Goal: Navigation & Orientation: Find specific page/section

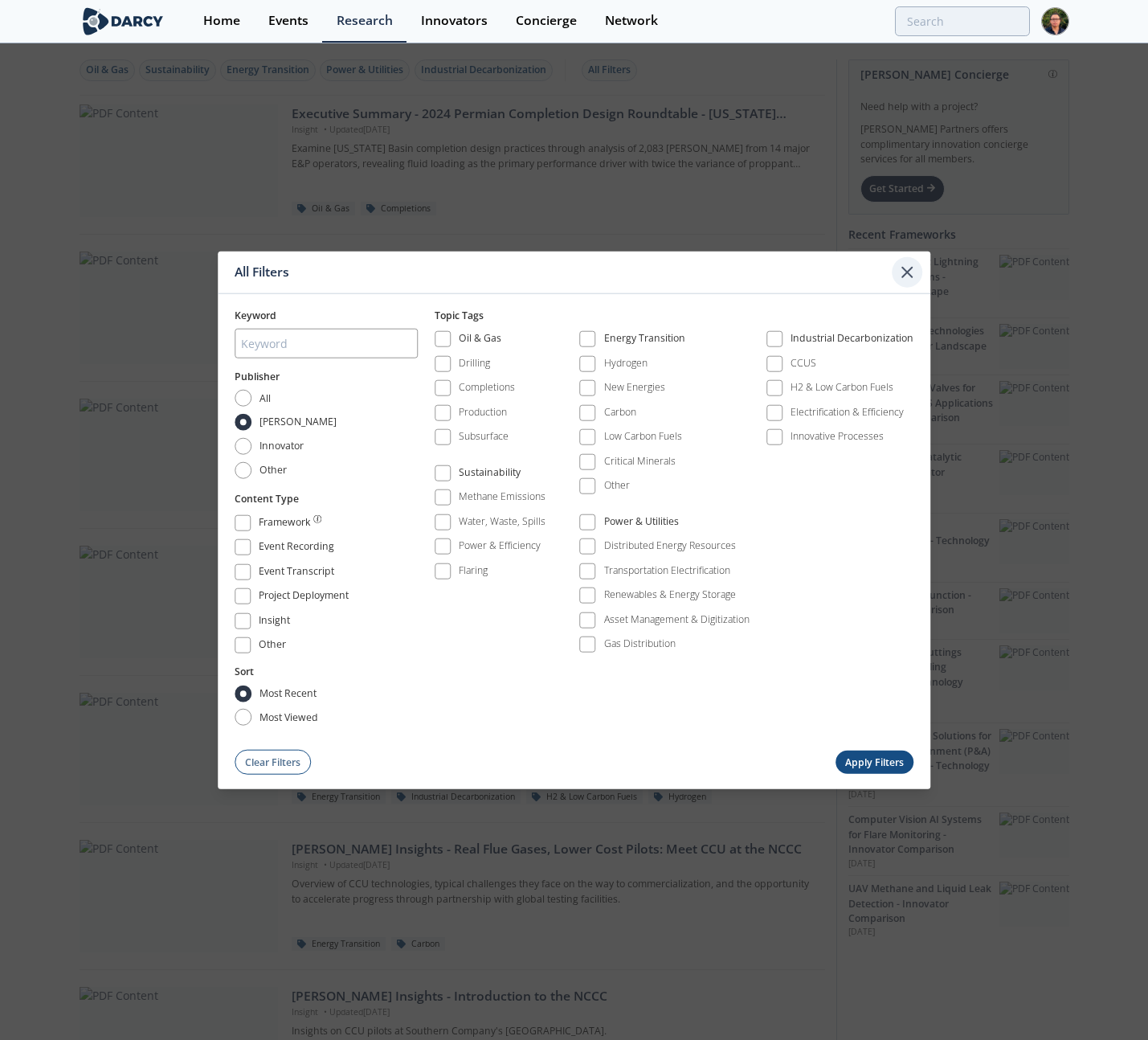
click at [902, 275] on icon at bounding box center [907, 272] width 19 height 19
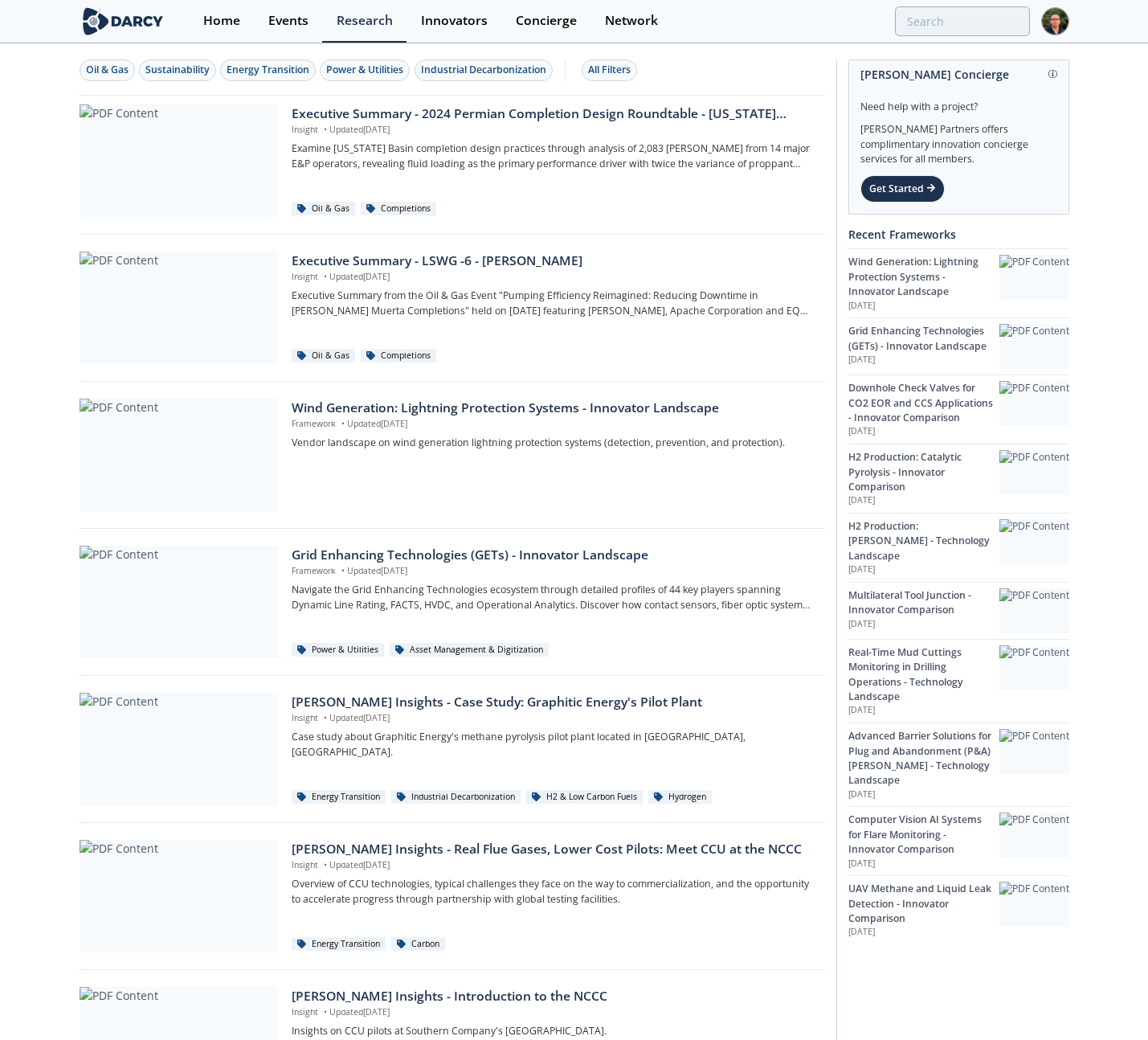
drag, startPoint x: 1121, startPoint y: 230, endPoint x: 1137, endPoint y: 226, distance: 16.5
click at [1123, 229] on div "Oil & Gas Sustainability Energy Transition Power & Utilities Industrial Decarbo…" at bounding box center [574, 837] width 1148 height 1583
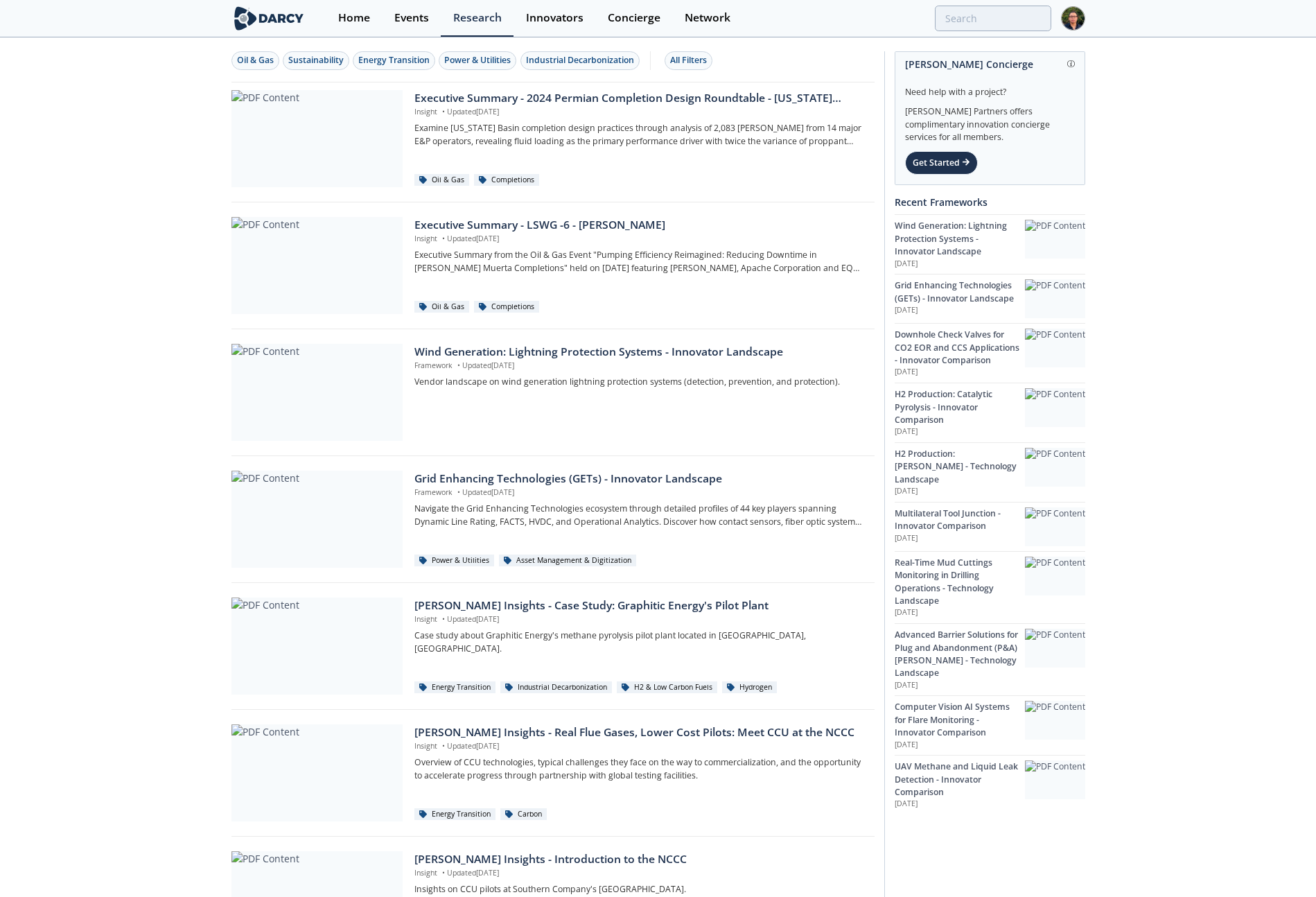
click at [989, 212] on div "Oil & Gas Sustainability Energy Transition Power & Utilities Industrial Decarbo…" at bounding box center [658, 722] width 1316 height 1365
click at [728, 55] on div "Oil & Gas Sustainability Energy Transition Power & Utilities Industrial Decarbo…" at bounding box center [550, 61] width 639 height 19
click at [696, 64] on div "All Filters" at bounding box center [688, 61] width 37 height 13
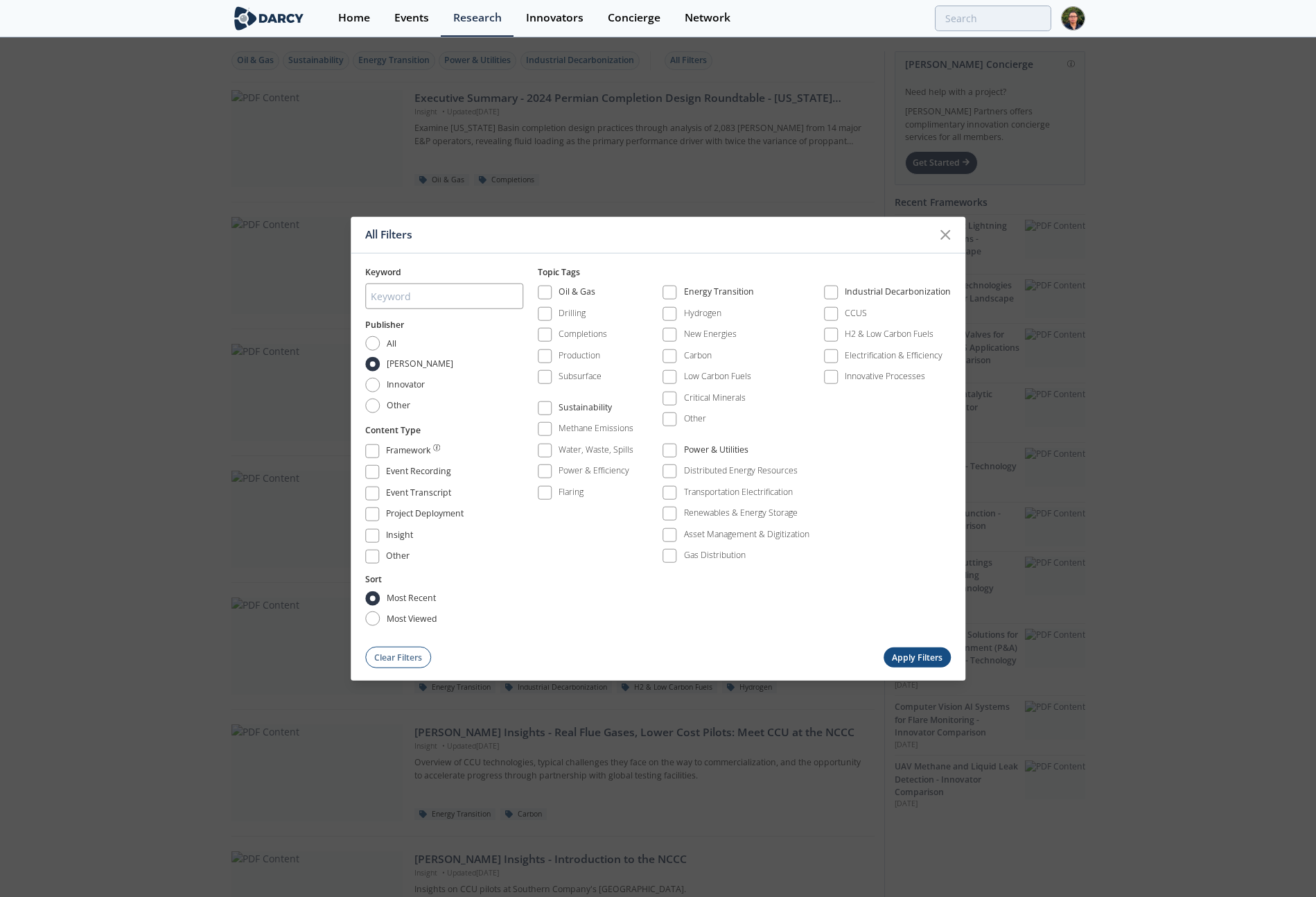
click at [804, 66] on div "All Filters Keyword Publisher All [PERSON_NAME] Innovator Other Content Type Fr…" at bounding box center [658, 448] width 1316 height 897
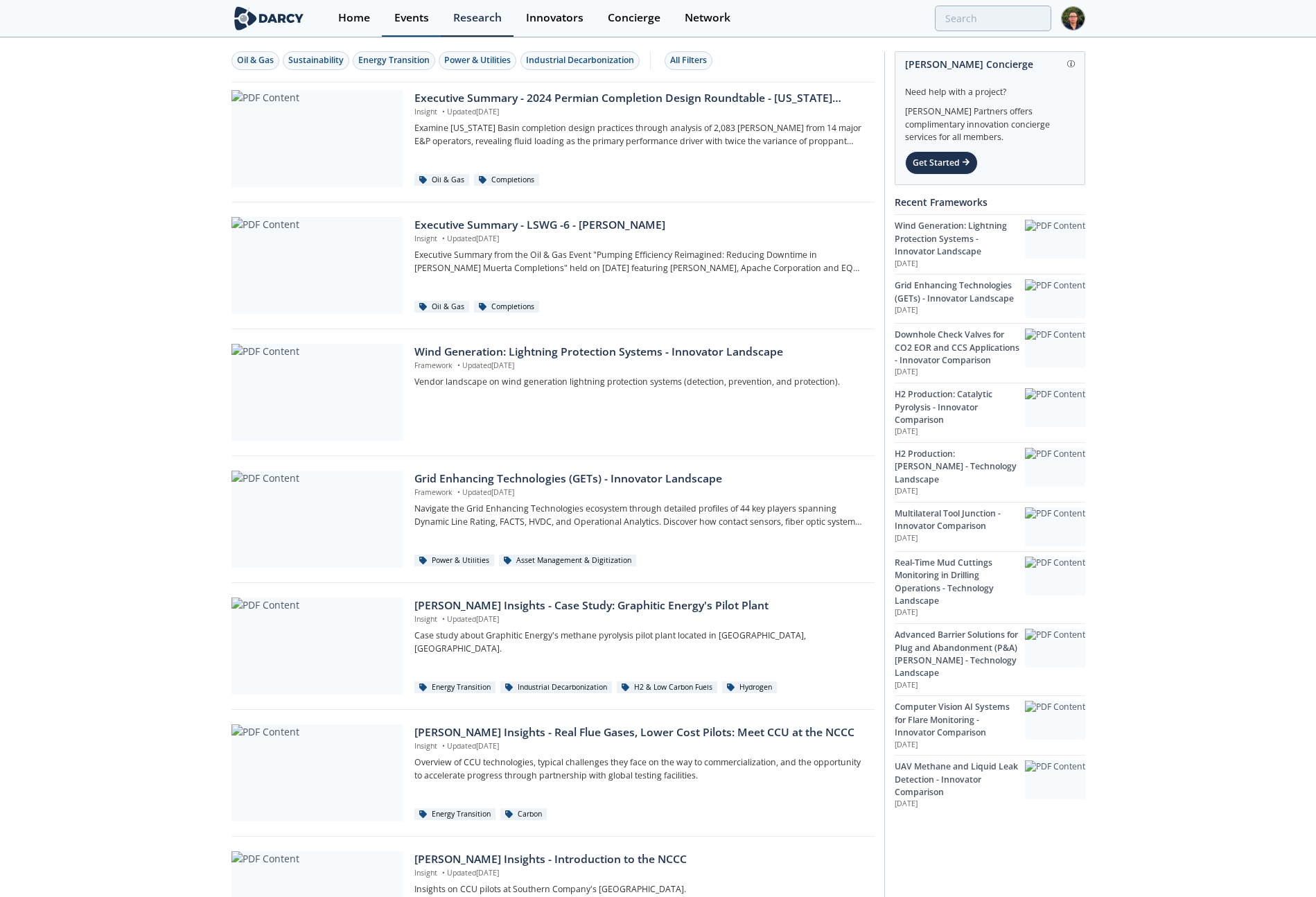
click at [423, 20] on div "Events" at bounding box center [412, 18] width 35 height 11
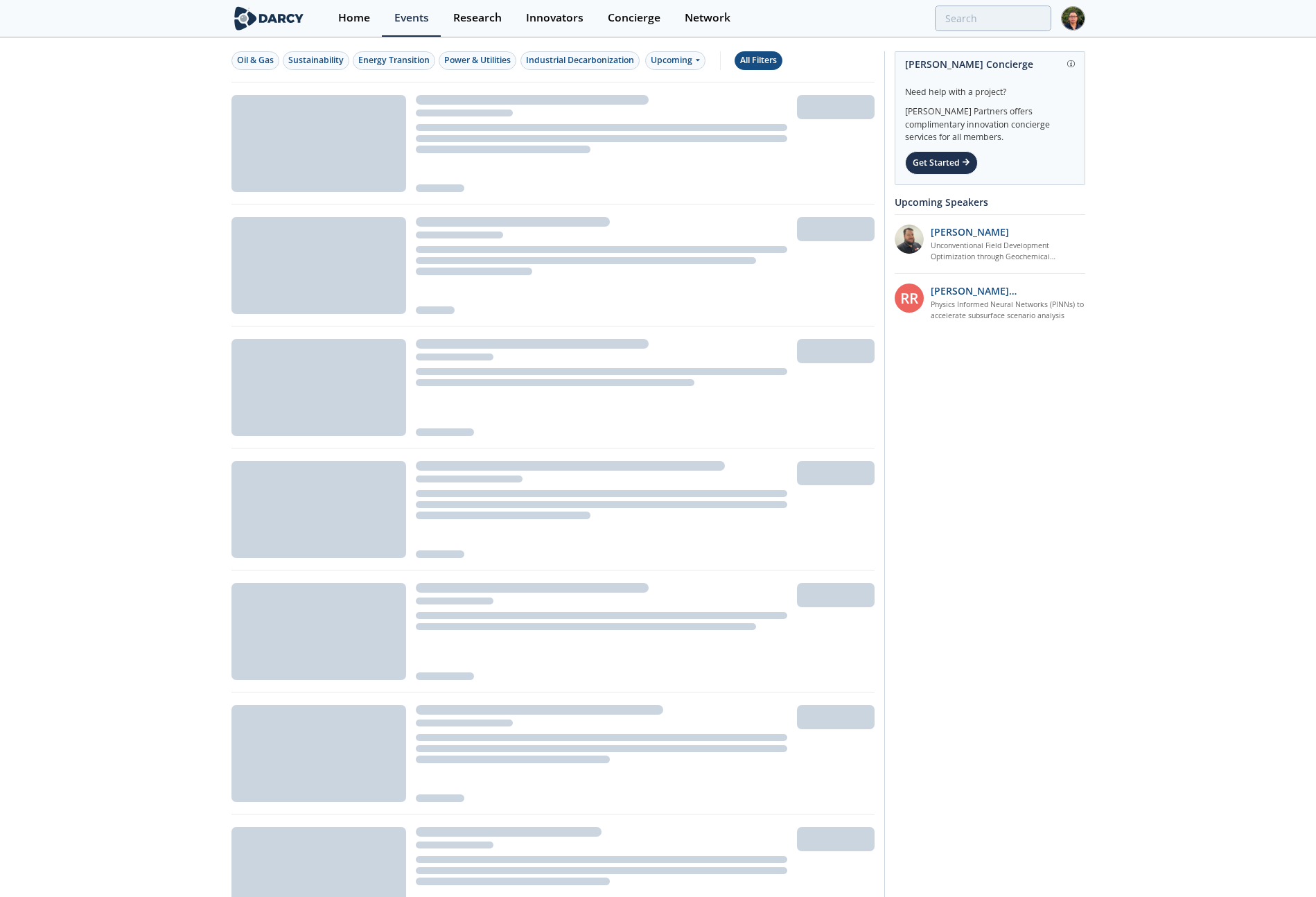
click at [767, 63] on div "All Filters" at bounding box center [758, 61] width 37 height 13
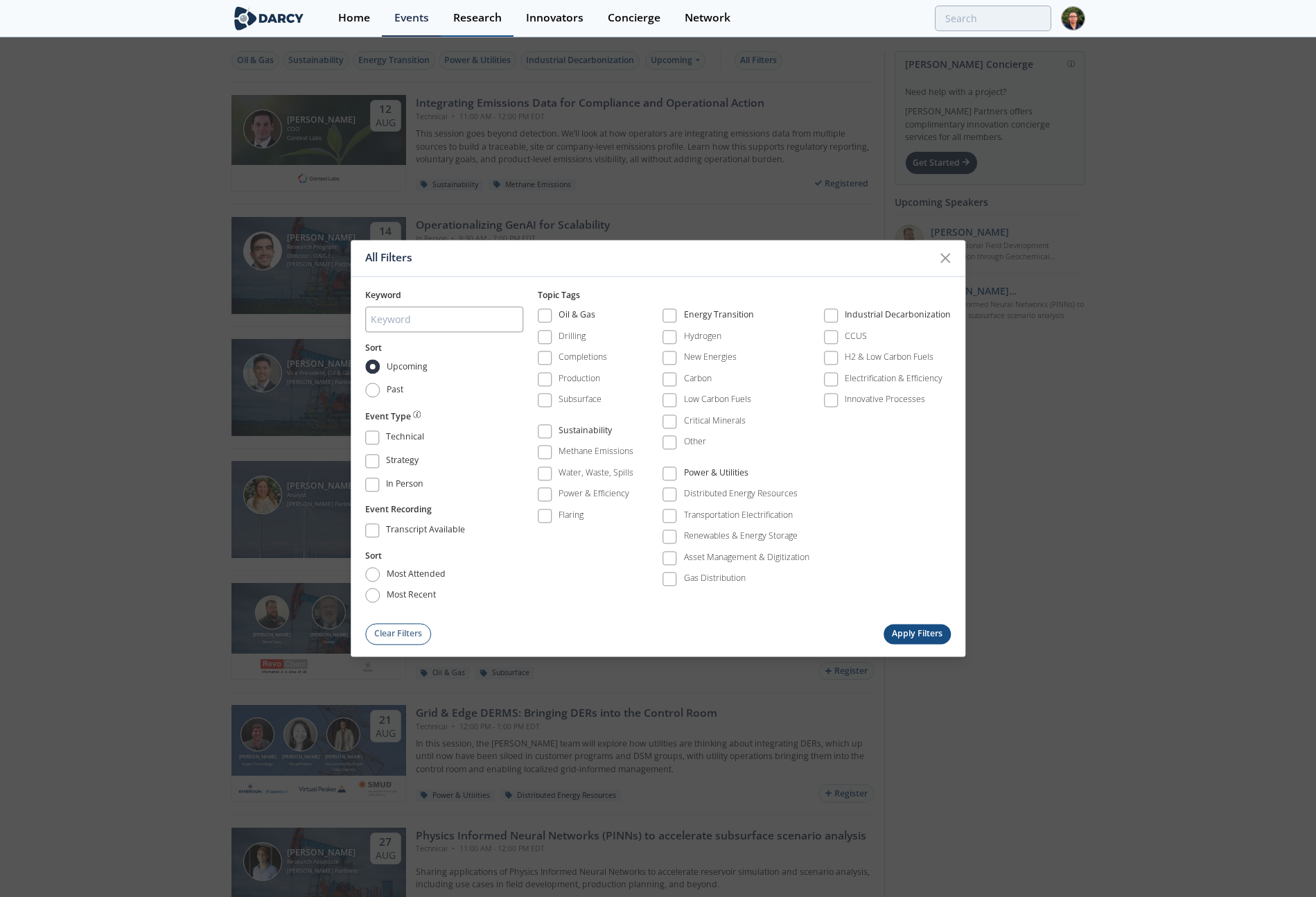
click at [482, 33] on link "Research" at bounding box center [477, 18] width 72 height 37
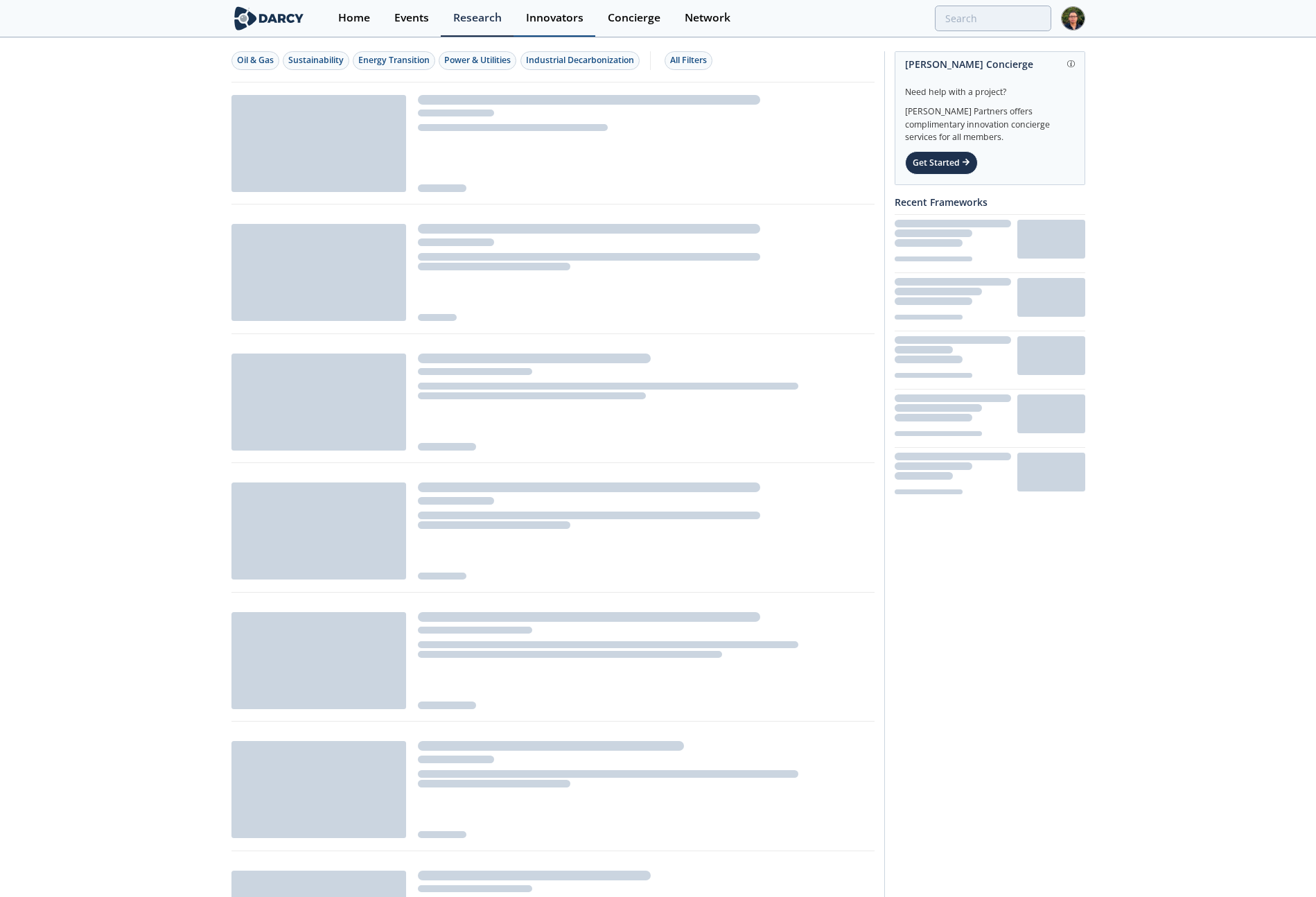
click at [533, 24] on div "Innovators" at bounding box center [554, 18] width 58 height 11
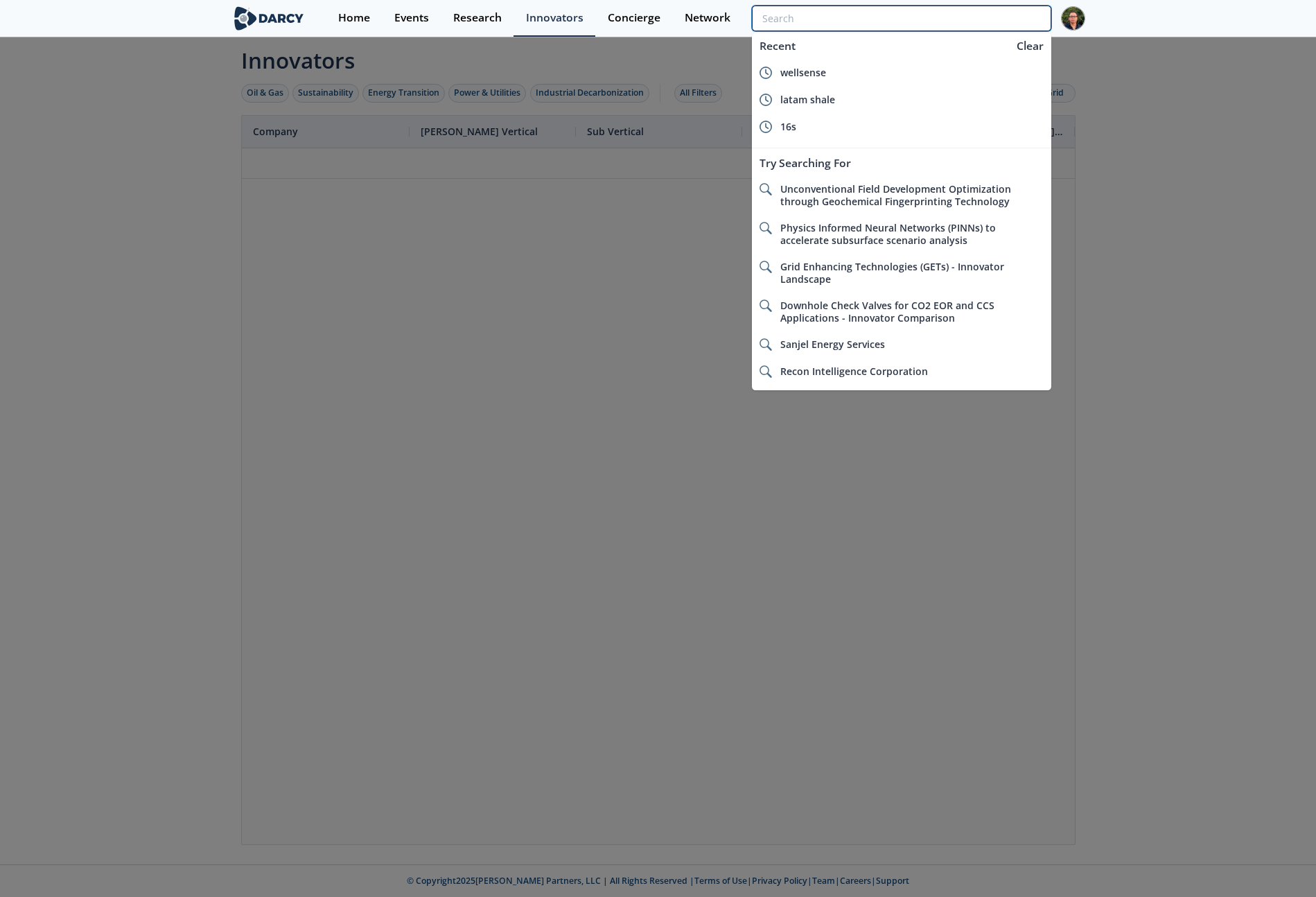
click at [954, 22] on input "search" at bounding box center [901, 18] width 299 height 26
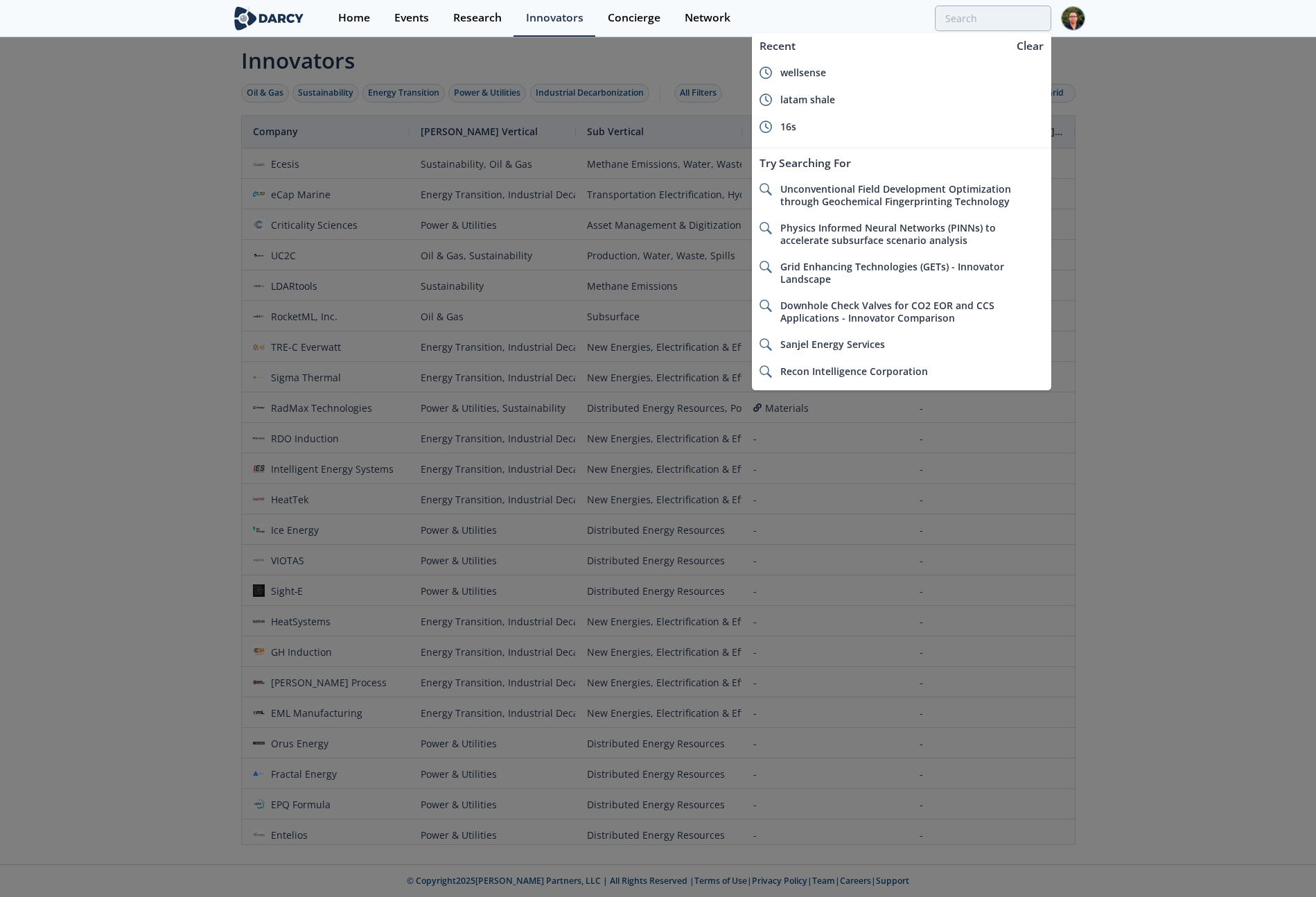
click at [989, 73] on div at bounding box center [658, 448] width 1316 height 897
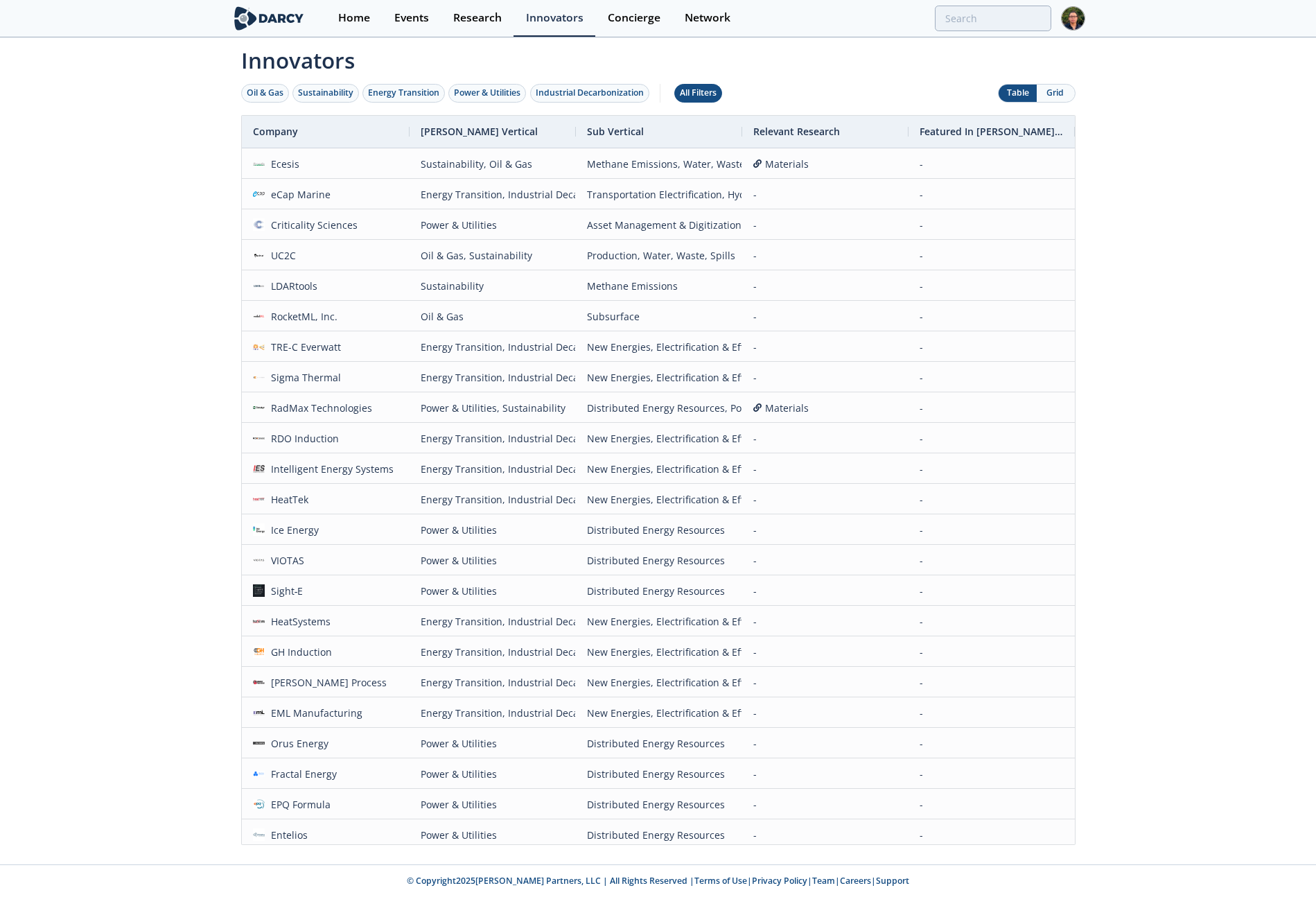
click at [695, 91] on div "All Filters" at bounding box center [698, 93] width 37 height 13
